Goal: Task Accomplishment & Management: Use online tool/utility

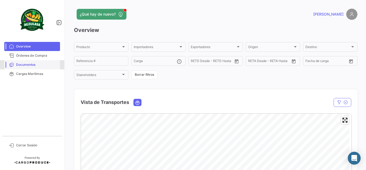
click at [29, 65] on span "Documentos" at bounding box center [37, 64] width 42 height 5
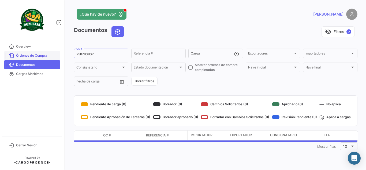
drag, startPoint x: 96, startPoint y: 55, endPoint x: 7, endPoint y: 53, distance: 89.5
click at [7, 53] on mat-sidenav-container "Overview Órdenes de Compra Documentos Cargas Marítimas Cerrar Sesión ¿Qué hay d…" at bounding box center [183, 85] width 366 height 170
paste input
click at [77, 55] on input "258783907" at bounding box center [101, 54] width 50 height 4
click at [144, 34] on div "visibility_off Filtros ✓" at bounding box center [242, 31] width 229 height 11
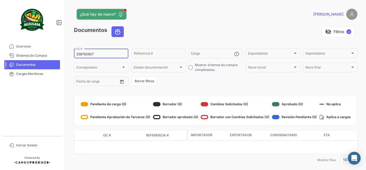
click at [103, 53] on input "258783907" at bounding box center [101, 54] width 50 height 4
drag, startPoint x: 109, startPoint y: 54, endPoint x: 45, endPoint y: 54, distance: 63.5
click at [45, 54] on mat-sidenav-container "Overview Órdenes de Compra Documentos Cargas Marítimas Cerrar Sesión ¿Qué hay d…" at bounding box center [183, 85] width 366 height 170
click at [103, 53] on input "258783907" at bounding box center [101, 54] width 50 height 4
click at [112, 54] on input "258783907" at bounding box center [101, 54] width 50 height 4
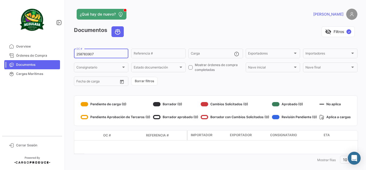
click at [77, 54] on input "258783907" at bounding box center [101, 54] width 50 height 4
click at [107, 54] on input "258783907" at bounding box center [101, 54] width 50 height 4
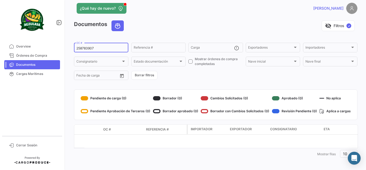
scroll to position [8, 0]
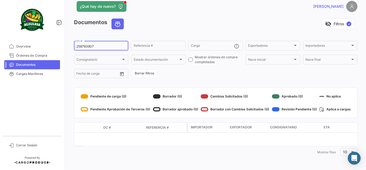
drag, startPoint x: 65, startPoint y: 43, endPoint x: 60, endPoint y: 43, distance: 4.8
click at [60, 43] on mat-sidenav-container "Overview Órdenes de Compra Documentos Cargas Marítimas Cerrar Sesión ¿Qué hay d…" at bounding box center [183, 85] width 366 height 170
paste input "462866"
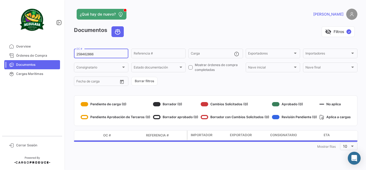
type input "258462866"
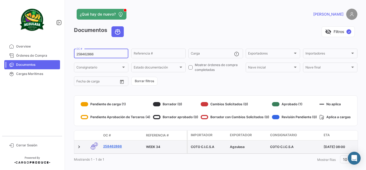
click at [110, 146] on link "258462866" at bounding box center [122, 146] width 39 height 5
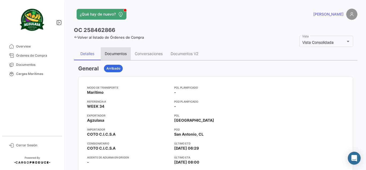
click at [119, 53] on div "Documentos" at bounding box center [116, 53] width 22 height 5
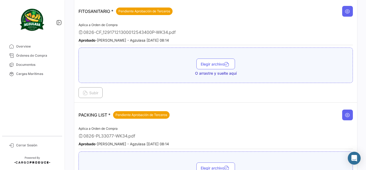
scroll to position [456, 0]
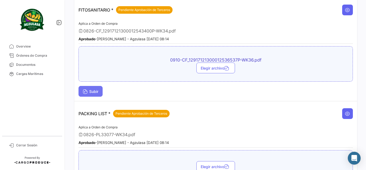
click at [95, 89] on span "Subir" at bounding box center [91, 91] width 16 height 5
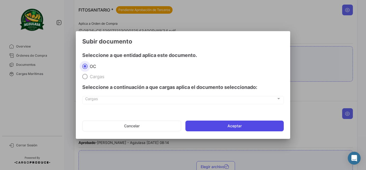
click at [239, 126] on button "Aceptar" at bounding box center [234, 125] width 98 height 11
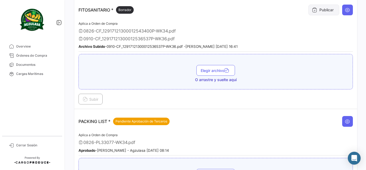
click at [312, 13] on button "Publicar" at bounding box center [323, 10] width 31 height 11
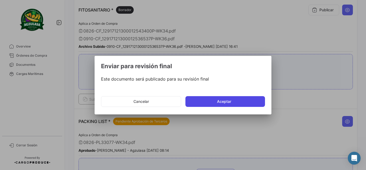
click at [206, 102] on button "Aceptar" at bounding box center [225, 101] width 80 height 11
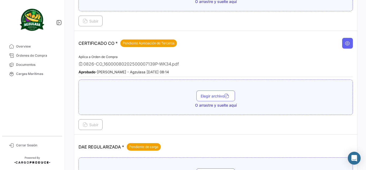
scroll to position [241, 0]
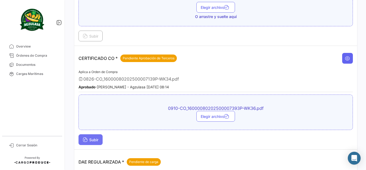
click at [93, 139] on span "Subir" at bounding box center [91, 139] width 16 height 5
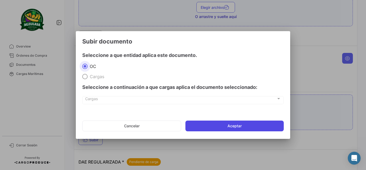
click at [214, 125] on button "Aceptar" at bounding box center [234, 125] width 98 height 11
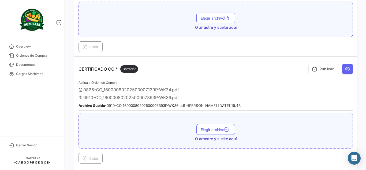
scroll to position [230, 0]
click at [318, 69] on button "Publicar" at bounding box center [323, 69] width 31 height 11
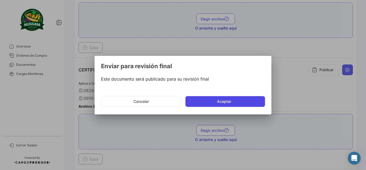
click at [217, 98] on button "Aceptar" at bounding box center [225, 101] width 80 height 11
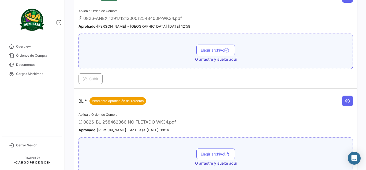
scroll to position [69, 0]
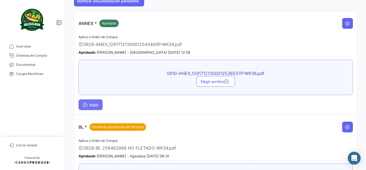
click at [87, 105] on icon at bounding box center [85, 105] width 5 height 5
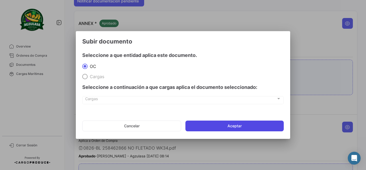
click at [220, 121] on button "Aceptar" at bounding box center [234, 125] width 98 height 11
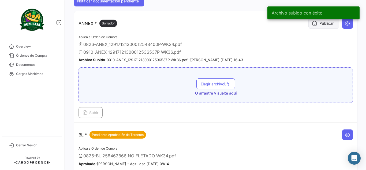
click at [321, 27] on button "Publicar" at bounding box center [323, 23] width 31 height 11
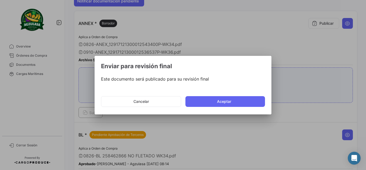
click at [233, 107] on mat-dialog-actions "Cancelar Aceptar" at bounding box center [183, 101] width 164 height 18
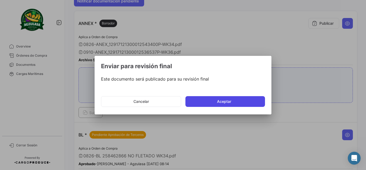
click at [233, 101] on button "Aceptar" at bounding box center [225, 101] width 80 height 11
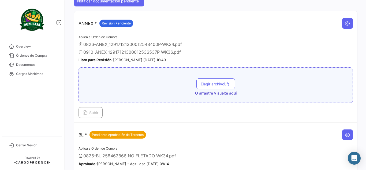
scroll to position [0, 0]
